Goal: Transaction & Acquisition: Purchase product/service

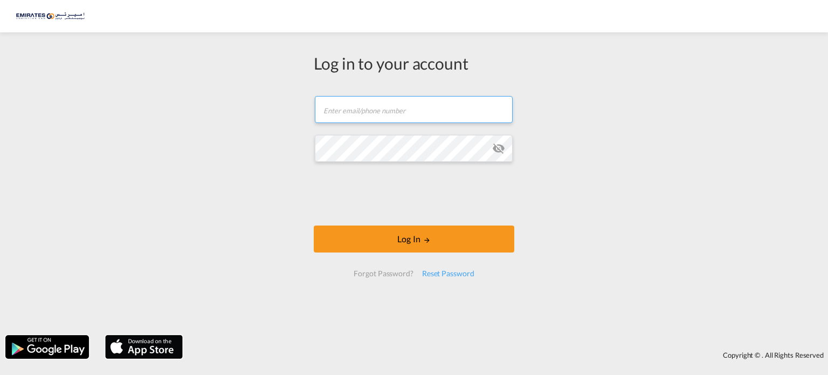
click at [370, 121] on input "text" at bounding box center [414, 109] width 198 height 27
type input "[EMAIL_ADDRESS][DOMAIN_NAME]"
click at [496, 148] on md-icon "icon-eye-off" at bounding box center [498, 148] width 13 height 13
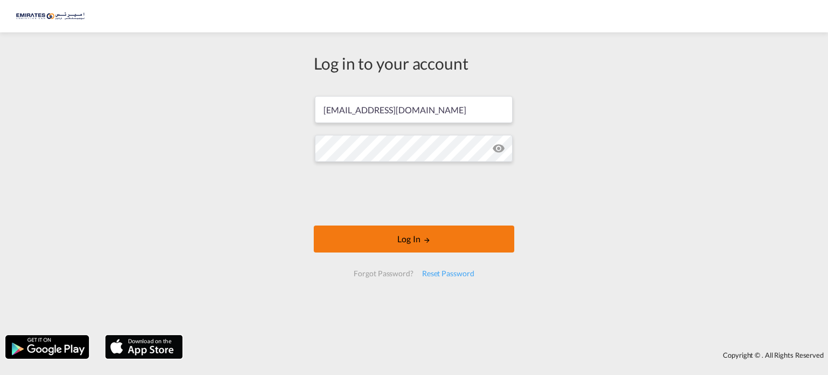
click at [391, 240] on button "Log In" at bounding box center [414, 238] width 200 height 27
click at [396, 237] on button "Log In" at bounding box center [414, 238] width 200 height 27
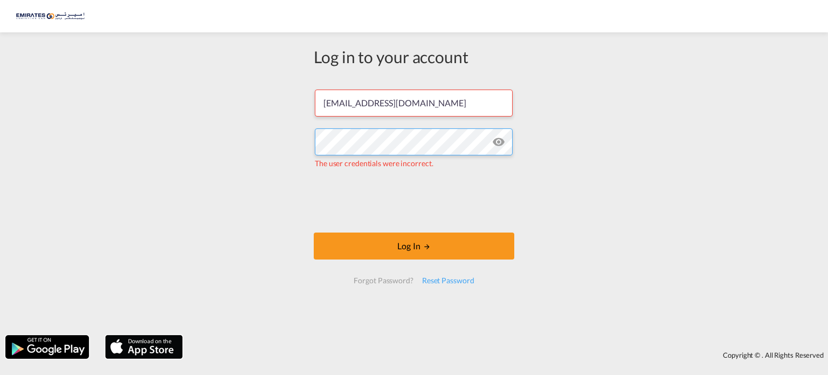
click at [289, 140] on div "Log in to your account [EMAIL_ADDRESS][DOMAIN_NAME] The user credentials were i…" at bounding box center [414, 184] width 828 height 292
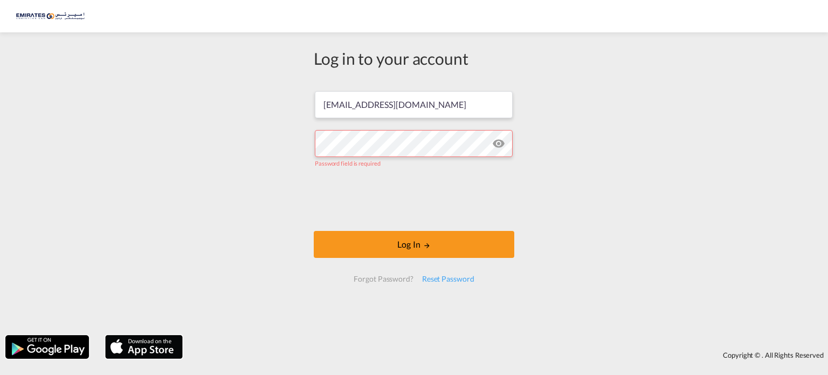
click at [404, 278] on div "Forgot Password?" at bounding box center [383, 278] width 68 height 19
click at [442, 280] on div "Reset Password" at bounding box center [448, 278] width 61 height 19
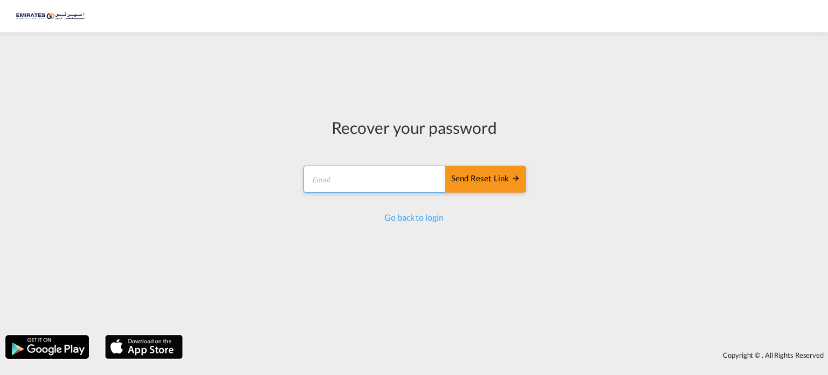
click at [354, 176] on form "Send reset link Email field is required Send reset link" at bounding box center [414, 180] width 224 height 51
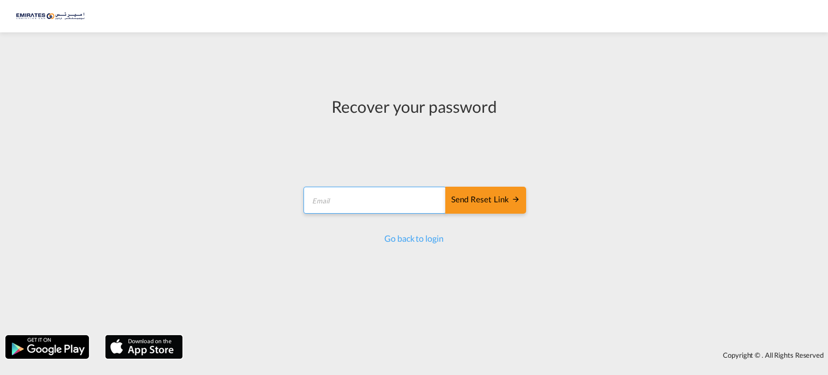
type input "[EMAIL_ADDRESS][DOMAIN_NAME]"
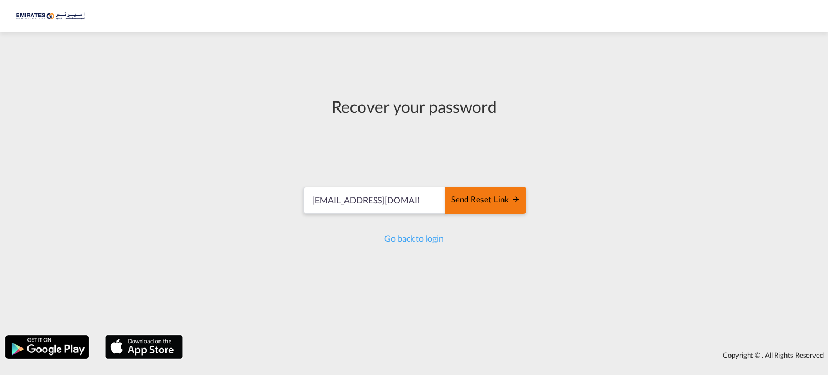
click at [493, 196] on div "Send reset link" at bounding box center [485, 199] width 69 height 12
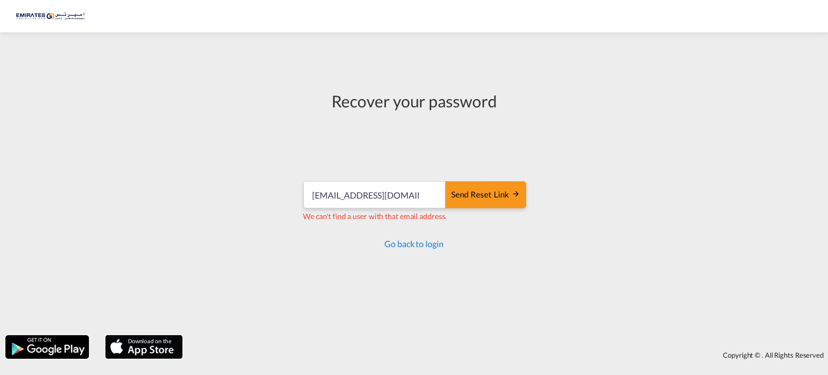
click at [405, 246] on link "Go back to login" at bounding box center [413, 243] width 59 height 10
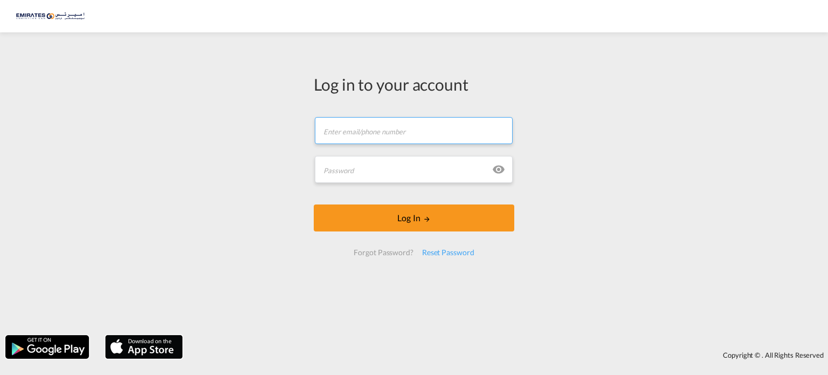
click at [361, 133] on input "text" at bounding box center [414, 130] width 198 height 27
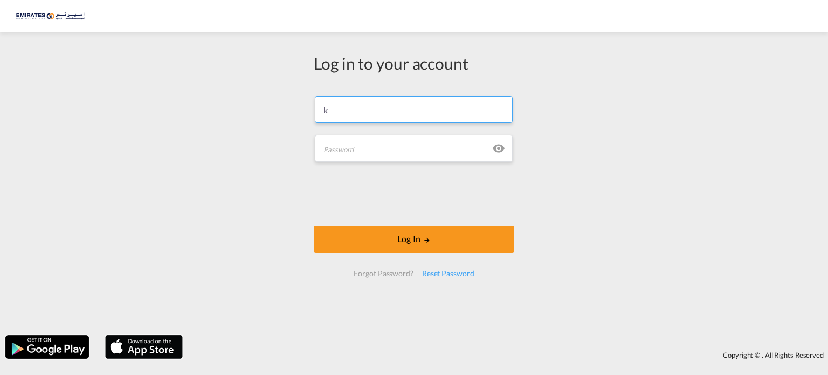
type input "[PERSON_NAME][EMAIL_ADDRESS][DOMAIN_NAME]"
click at [342, 154] on input "text" at bounding box center [414, 148] width 198 height 27
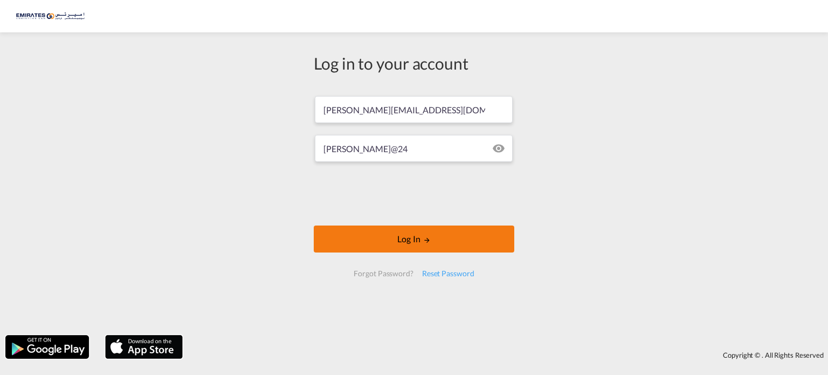
click at [385, 233] on button "Log In" at bounding box center [414, 238] width 200 height 27
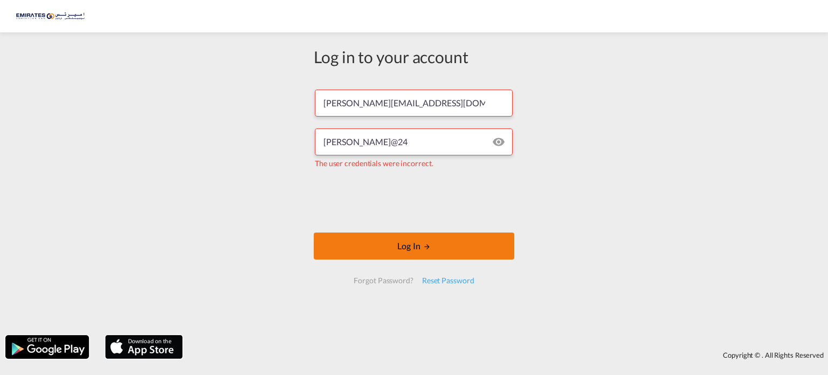
click at [368, 246] on button "Log In" at bounding box center [414, 245] width 200 height 27
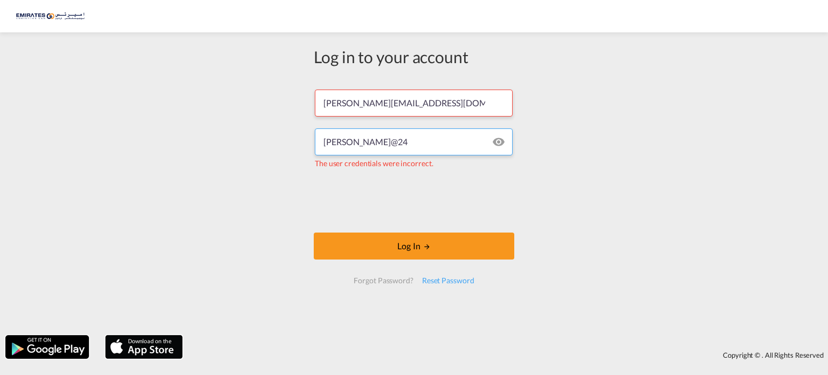
click at [328, 141] on input "[PERSON_NAME]@24" at bounding box center [414, 141] width 198 height 27
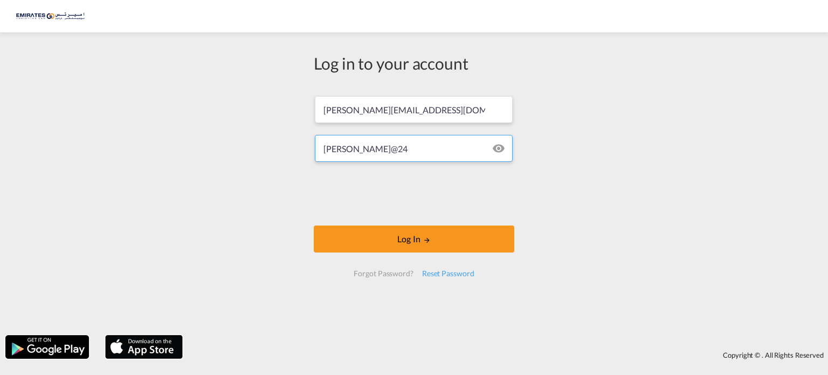
type input "[PERSON_NAME]@24"
click at [314, 225] on button "Log In" at bounding box center [414, 238] width 200 height 27
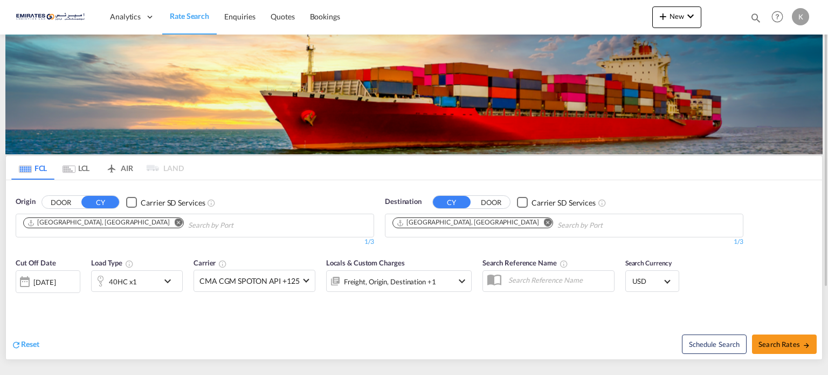
click at [544, 222] on md-icon "Remove" at bounding box center [548, 222] width 8 height 8
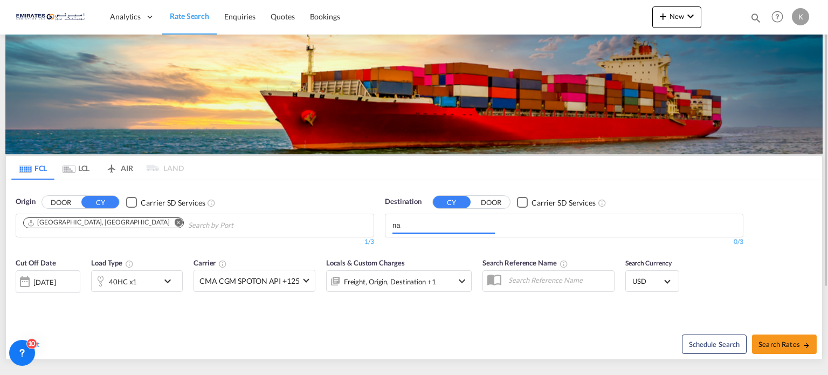
type input "n"
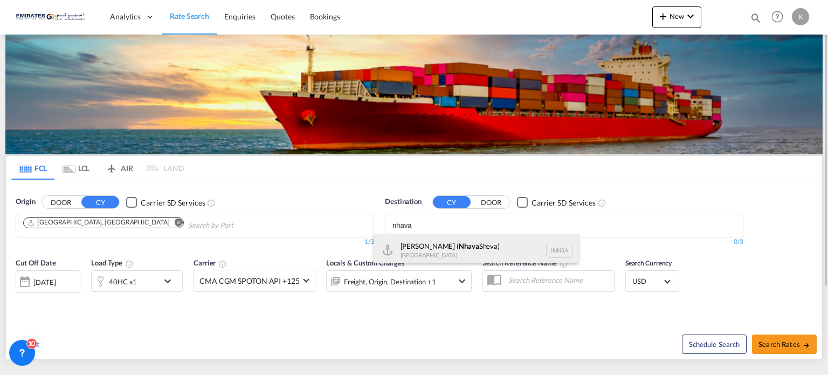
type input "nhava"
click at [447, 243] on div "[PERSON_NAME] ( [GEOGRAPHIC_DATA]) [GEOGRAPHIC_DATA] [GEOGRAPHIC_DATA]" at bounding box center [475, 250] width 205 height 32
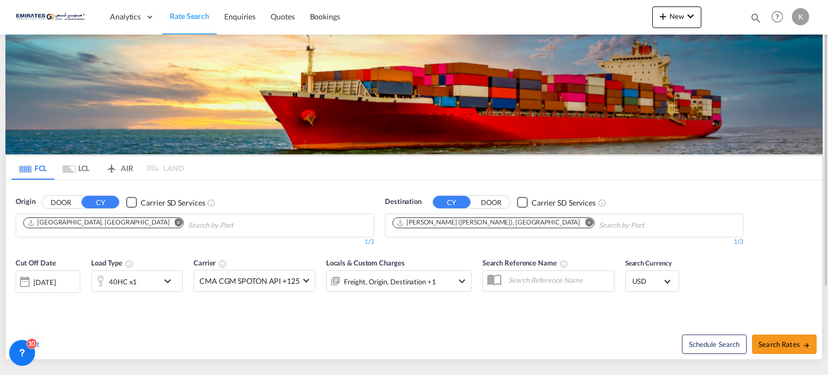
click at [168, 283] on md-icon "icon-chevron-down" at bounding box center [170, 280] width 18 height 13
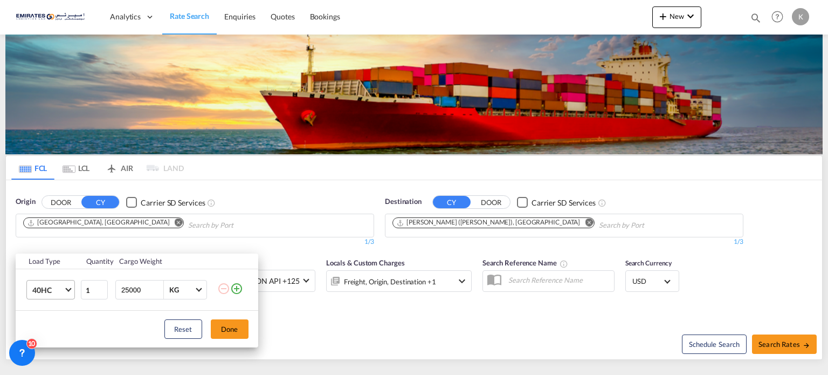
click at [71, 291] on md-select-value "40HC" at bounding box center [52, 289] width 43 height 18
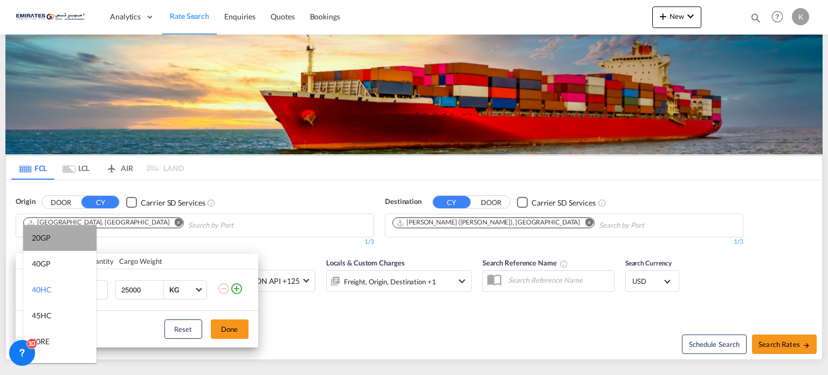
click at [60, 239] on md-option "20GP" at bounding box center [59, 238] width 73 height 26
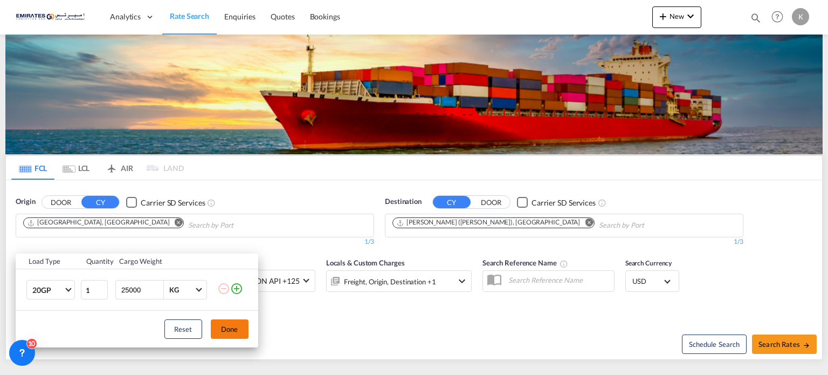
click at [232, 324] on button "Done" at bounding box center [230, 328] width 38 height 19
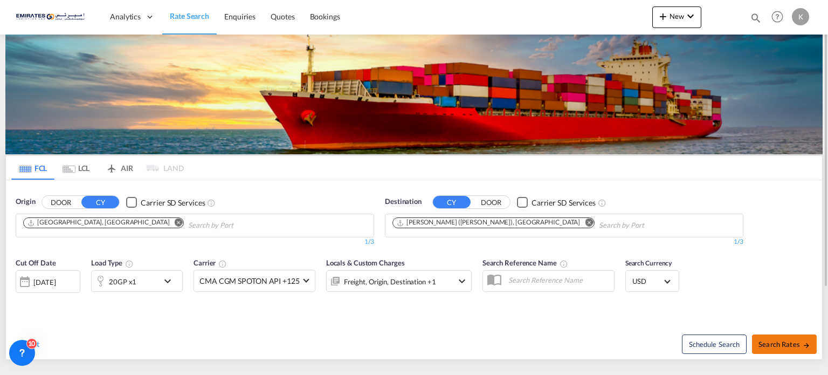
click at [780, 340] on span "Search Rates" at bounding box center [784, 344] width 52 height 9
type input "AEJEA to INNSA / [DATE]"
